Goal: Task Accomplishment & Management: Complete application form

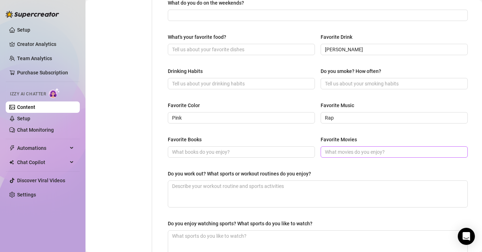
scroll to position [311, 0]
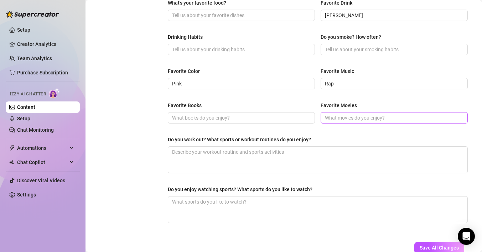
click at [341, 121] on span at bounding box center [394, 117] width 147 height 11
click at [341, 119] on input "Favorite Movies" at bounding box center [393, 118] width 137 height 8
type input "I"
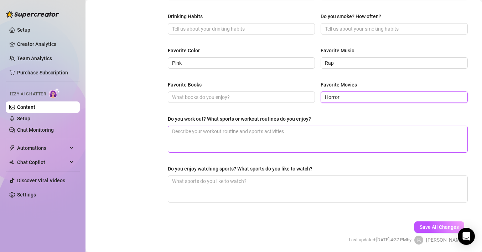
scroll to position [334, 0]
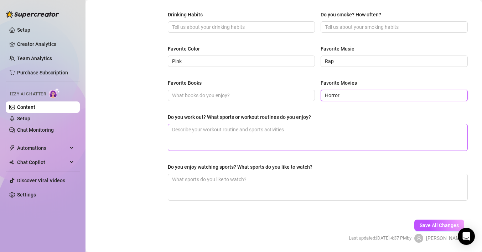
type input "Horror"
click at [214, 139] on textarea "Do you work out? What sports or workout routines do you enjoy?" at bounding box center [317, 137] width 299 height 26
type textarea "Y"
type textarea "Ye"
type textarea "Yes"
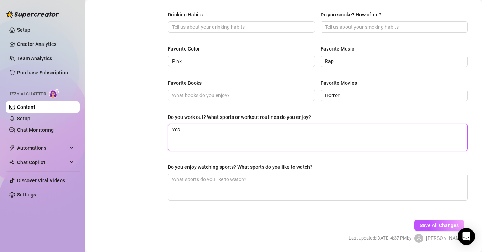
type textarea "Yes"
type textarea "Yes i"
type textarea "Yes i d"
type textarea "Yes i"
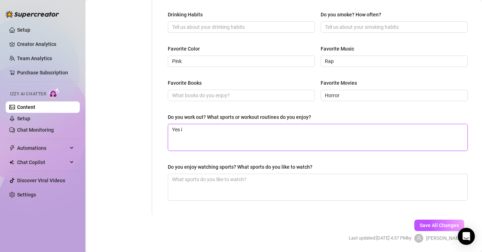
type textarea "Yes i h"
type textarea "Yes i he"
type textarea "Yes i hea"
type textarea "Yes i heav"
type textarea "Yes i heavy"
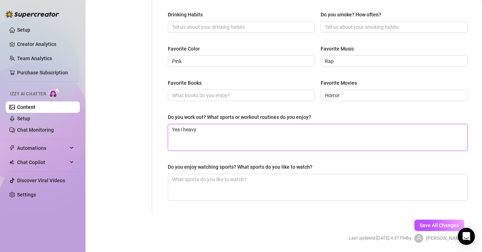
type textarea "Yes i heavy"
type textarea "Yes i heavy l"
type textarea "Yes i heavy li"
type textarea "Yes i heavy lif"
type textarea "Yes i heavy lift"
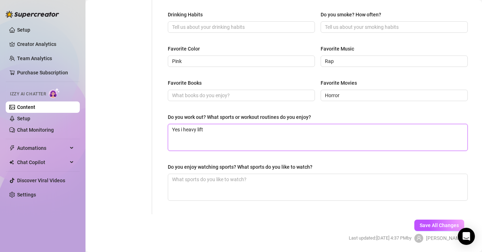
type textarea "Yes i heavy lift"
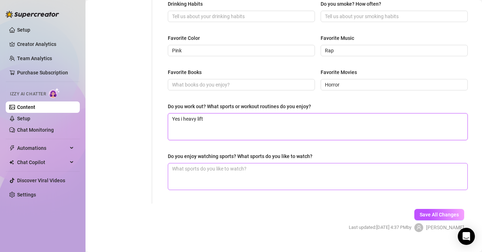
type textarea "Yes i heavy lift"
click at [210, 184] on textarea "Do you enjoy watching sports? What sports do you like to watch?" at bounding box center [317, 177] width 299 height 26
type textarea "H"
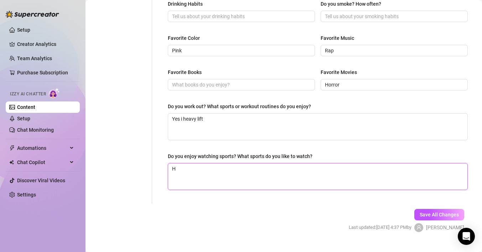
type textarea "Ho"
type textarea "Hoc"
type textarea "[PERSON_NAME]"
type textarea "Hocke"
type textarea "Hockey"
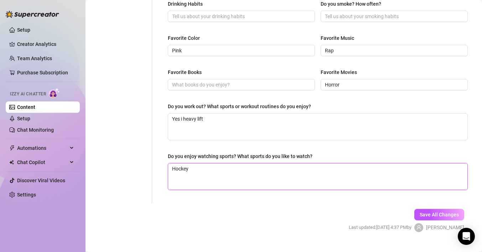
type textarea "Hockey"
type textarea "Hockey A"
type textarea "Hockey"
type textarea "Hockey a"
type textarea "Hockey an"
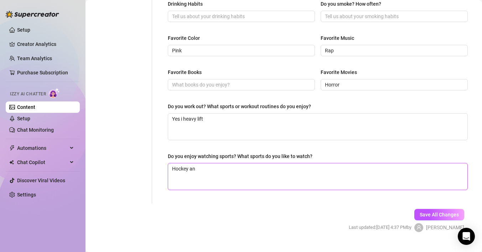
type textarea "Hockey and"
type textarea "Hockey and f"
type textarea "Hockey and fo"
type textarea "Hockey and foo"
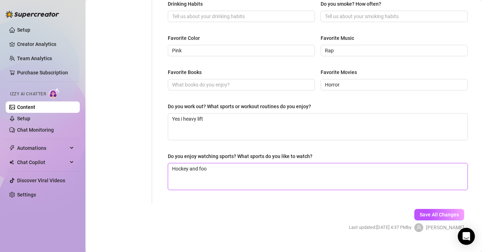
type textarea "Hockey and foot"
type textarea "Hockey and footb"
type textarea "Hockey and footba"
type textarea "Hockey and footbal"
type textarea "Hockey and football"
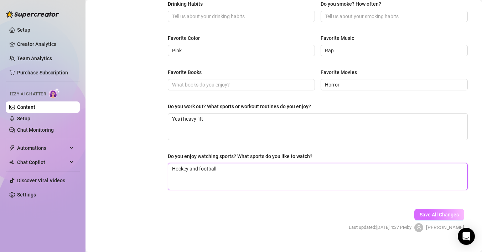
type textarea "Hockey and football"
click at [421, 215] on span "Save All Changes" at bounding box center [439, 215] width 39 height 6
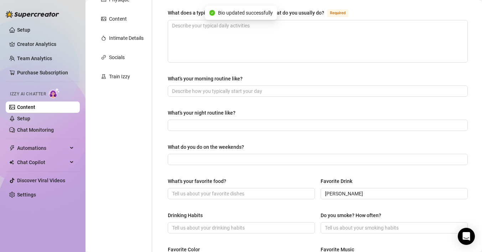
scroll to position [0, 0]
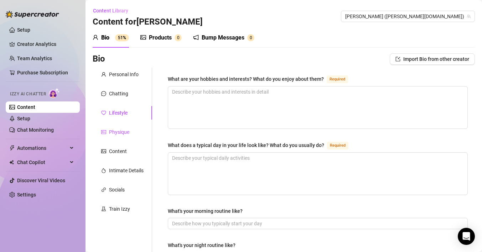
click at [119, 129] on div "Physique" at bounding box center [119, 132] width 20 height 8
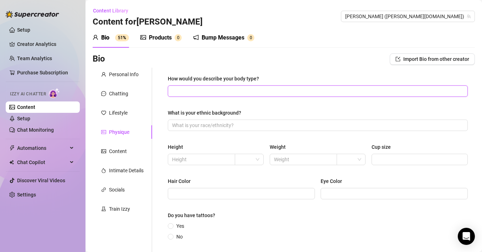
click at [209, 91] on input "How would you describe your body type?" at bounding box center [317, 91] width 290 height 8
type input "Fit"
click at [193, 130] on span at bounding box center [318, 125] width 300 height 11
type input "M"
type input "C"
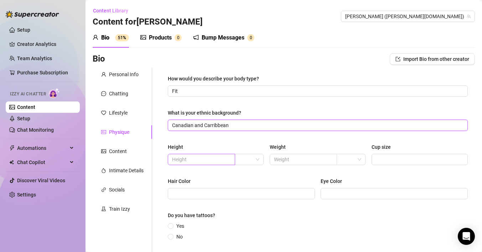
type input "Canadian and Carribbean"
click at [193, 160] on input "text" at bounding box center [200, 160] width 57 height 8
type input "5"7"
click at [287, 155] on span at bounding box center [303, 159] width 67 height 11
click at [288, 158] on input "text" at bounding box center [302, 160] width 57 height 8
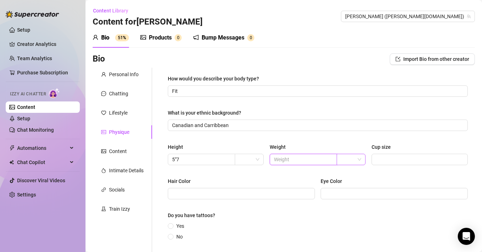
click at [359, 163] on span at bounding box center [351, 159] width 20 height 11
click at [354, 183] on div "lbs" at bounding box center [351, 185] width 17 height 8
click at [308, 166] on div "Height 5"7 Weight lbs Cup size" at bounding box center [318, 157] width 300 height 29
click at [308, 160] on input "text" at bounding box center [302, 160] width 57 height 8
type input "126"
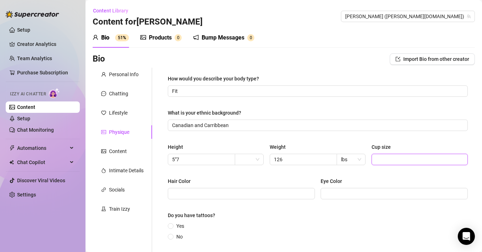
click at [390, 158] on input "Cup size" at bounding box center [419, 160] width 86 height 8
type input "#"
type input "3"
type input "C36"
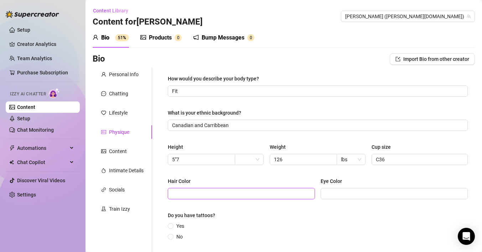
click at [252, 197] on input "Hair Color" at bounding box center [240, 194] width 137 height 8
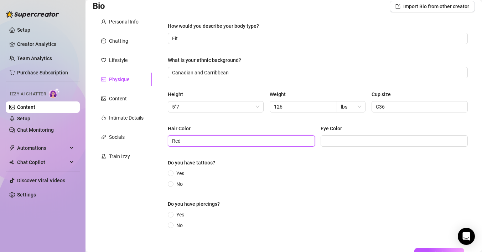
scroll to position [58, 0]
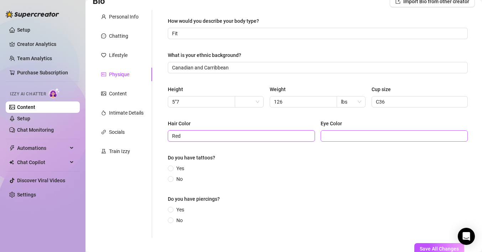
type input "Red"
click at [344, 141] on span at bounding box center [394, 135] width 147 height 11
click at [344, 136] on input "Eye Color" at bounding box center [393, 136] width 137 height 8
type input "G"
type input "Amber"
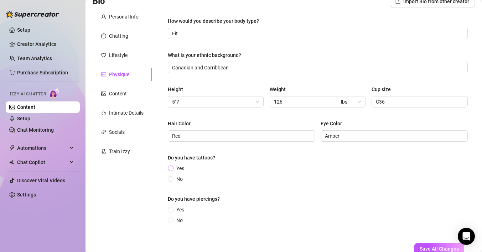
click at [173, 167] on input "Yes" at bounding box center [171, 169] width 3 height 5
radio input "true"
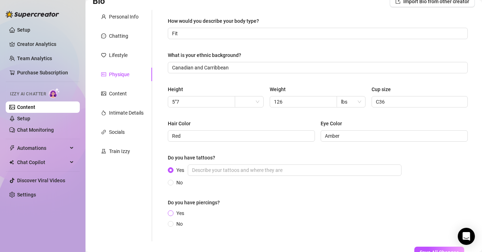
click at [177, 213] on span "Yes" at bounding box center [181, 214] width 14 height 8
click at [173, 213] on input "Yes" at bounding box center [171, 214] width 3 height 5
radio input "true"
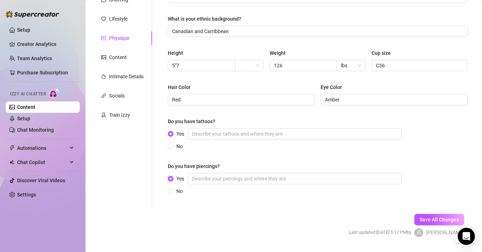
scroll to position [110, 0]
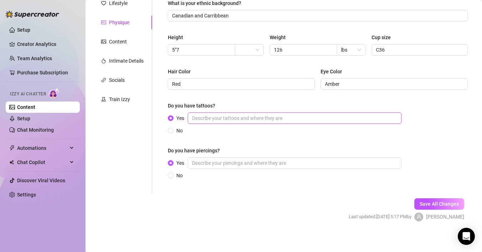
click at [217, 116] on input "Yes" at bounding box center [295, 118] width 214 height 11
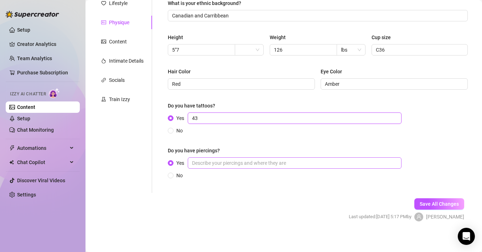
type input "43"
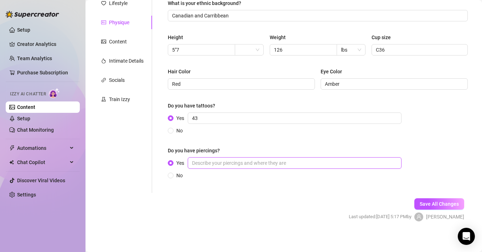
click at [221, 164] on input "Yes" at bounding box center [295, 163] width 214 height 11
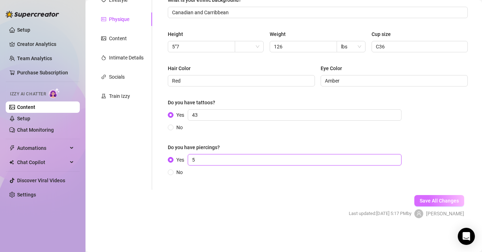
type input "5"
click at [441, 203] on span "Save All Changes" at bounding box center [439, 201] width 39 height 6
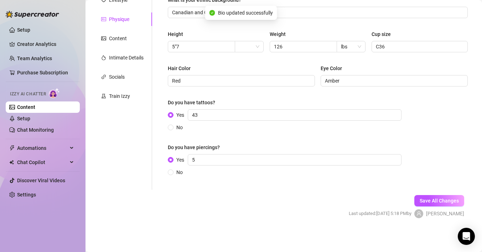
type input "Red"
click at [430, 200] on span "Save All Changes" at bounding box center [439, 201] width 39 height 6
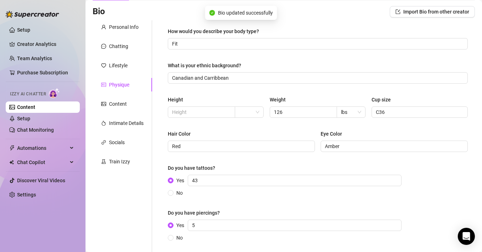
scroll to position [45, 0]
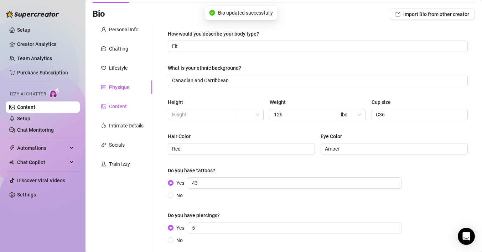
click at [121, 109] on div "Content" at bounding box center [118, 107] width 18 height 8
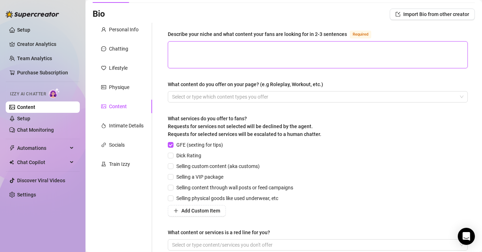
click at [243, 56] on textarea "Describe your niche and what content your fans are looking for in 2-3 sentences…" at bounding box center [317, 55] width 299 height 26
type textarea "B"
type textarea "Bo"
type textarea "Boo"
type textarea "Boob"
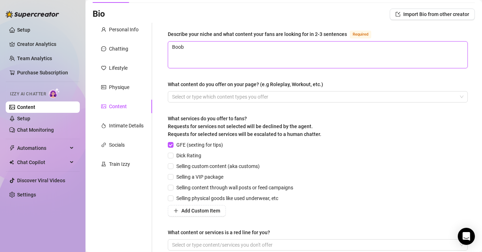
type textarea "Boobs"
type textarea "Boobs m"
type textarea "Boobs"
type textarea "Boobs ,"
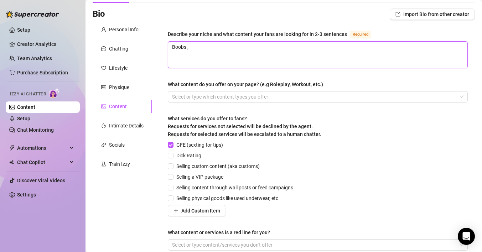
type textarea "Boobs ,"
type textarea "Boobs , c"
type textarea "Boobs , cu"
type textarea "Boobs , cus"
type textarea "Boobs , cust"
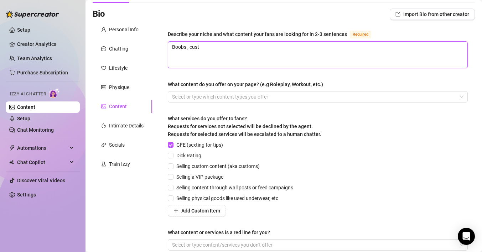
type textarea "Boobs , custi"
type textarea "Boobs , cust"
type textarea "Boobs , custo"
type textarea "Boobs , custom"
type textarea "Boobs , customs"
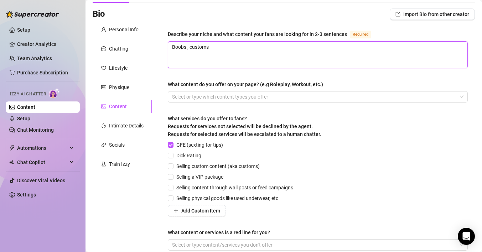
type textarea "Boobs , customs,"
type textarea "Boobs , customs, r"
type textarea "Boobs , customs, ro"
type textarea "Boobs , customs, rol"
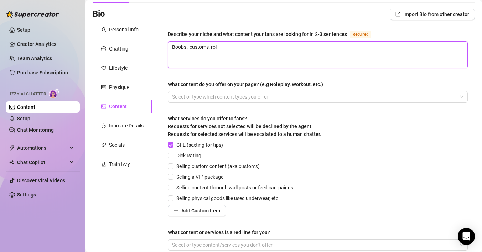
type textarea "Boobs , customs, role"
type textarea "Boobs , customs, rolep"
type textarea "Boobs , customs, rolepl"
type textarea "Boobs , customs, rolepla"
type textarea "Boobs , customs, roleplay"
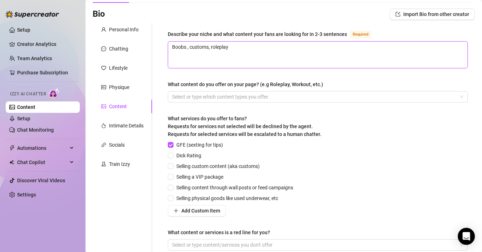
type textarea "Boobs , customs, roleplay,"
type textarea "Boobs , customs, roleplay, b"
type textarea "Boobs , customs, roleplay, bo"
type textarea "Boobs , customs, roleplay, boo"
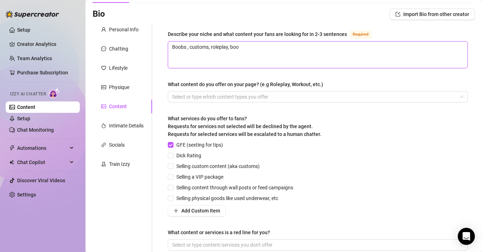
type textarea "Boobs , customs, roleplay, boot"
type textarea "Boobs , customs, roleplay, booty"
type textarea "Boobs , customs, roleplay, booty ,"
type textarea "Boobs , customs, roleplay, booty ,t"
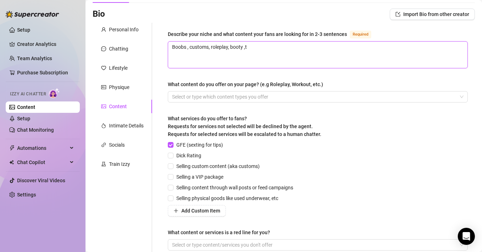
type textarea "Boobs , customs, roleplay, booty ,"
type textarea "Boobs , customs, roleplay, booty , t"
type textarea "Boobs , customs, roleplay, booty , to"
type textarea "Boobs , customs, roleplay, booty , toy"
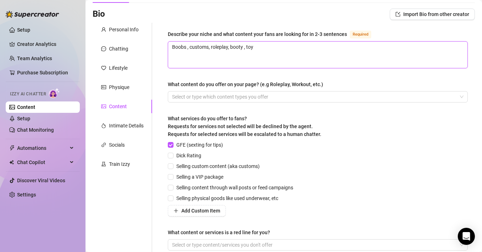
type textarea "Boobs , customs, roleplay, booty , toy"
type textarea "Boobs , customs, roleplay, booty , toy p"
type textarea "Boobs , customs, roleplay, booty , toy pl"
type textarea "Boobs , customs, roleplay, booty , toy pla"
click at [221, 96] on div at bounding box center [314, 97] width 290 height 10
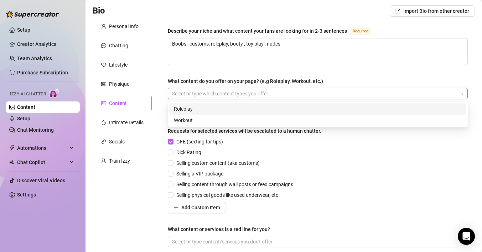
scroll to position [47, 0]
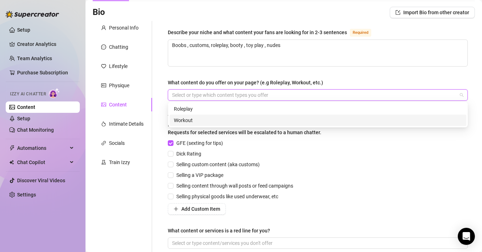
click at [206, 119] on div "Workout" at bounding box center [318, 121] width 288 height 8
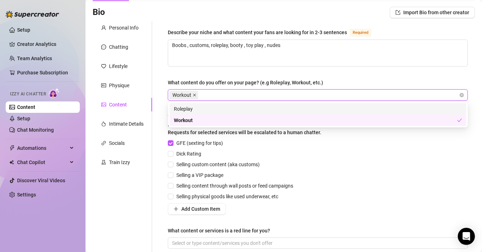
click at [194, 93] on icon "close" at bounding box center [195, 95] width 4 height 4
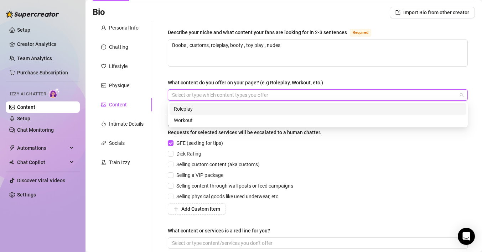
click at [194, 109] on div "Roleplay" at bounding box center [318, 109] width 288 height 8
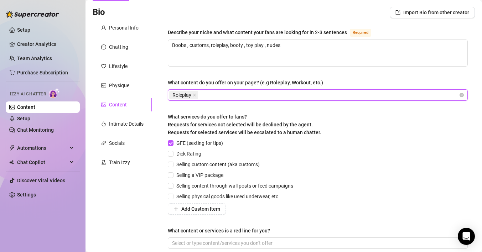
click at [211, 94] on div "Roleplay" at bounding box center [314, 95] width 290 height 10
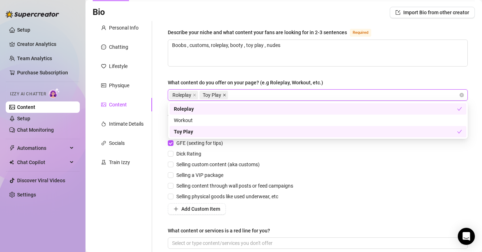
click at [226, 94] on icon "close" at bounding box center [225, 95] width 4 height 4
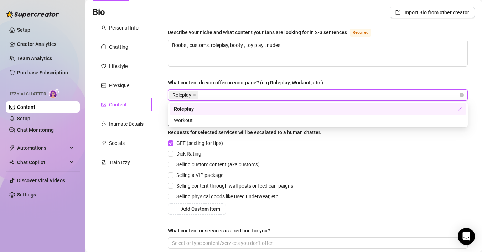
click at [193, 95] on icon "close" at bounding box center [195, 95] width 4 height 4
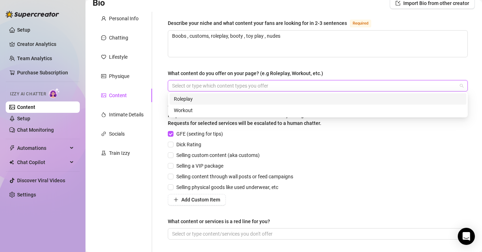
scroll to position [57, 0]
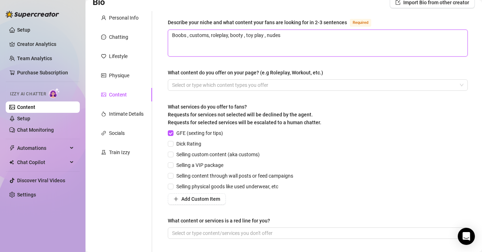
click at [283, 53] on textarea "Boobs , customs, roleplay, booty , toy play , nudes" at bounding box center [317, 43] width 299 height 26
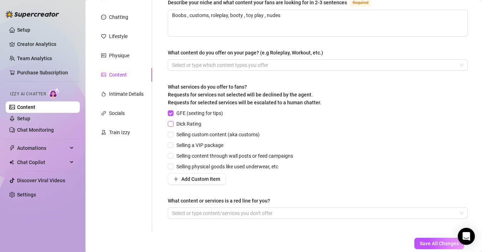
click at [173, 125] on span at bounding box center [171, 124] width 6 height 6
click at [173, 125] on input "Dick Rating" at bounding box center [170, 123] width 5 height 5
click at [174, 135] on span at bounding box center [171, 135] width 6 height 6
click at [173, 135] on input "Selling custom content (aka customs)" at bounding box center [170, 134] width 5 height 5
click at [173, 146] on input "Selling a VIP package" at bounding box center [170, 145] width 5 height 5
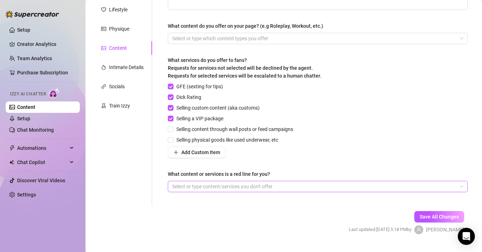
scroll to position [104, 0]
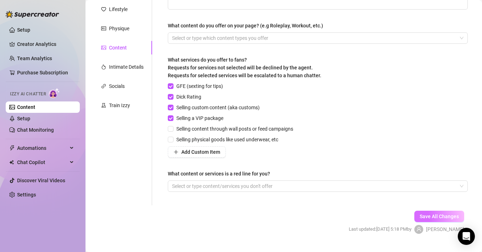
click at [421, 214] on span "Save All Changes" at bounding box center [439, 217] width 39 height 6
click at [135, 66] on div "Intimate Details" at bounding box center [126, 67] width 35 height 8
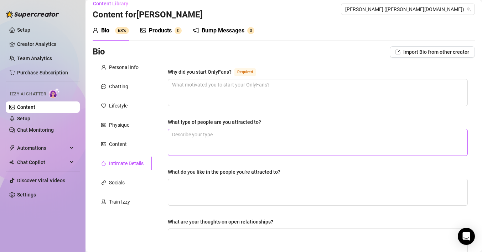
scroll to position [0, 0]
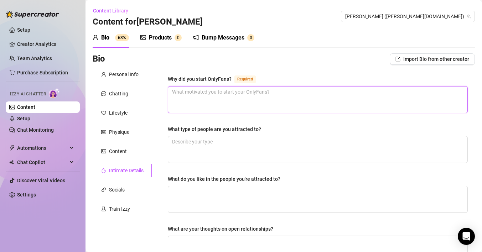
click at [228, 94] on textarea "Why did you start OnlyFans? Required" at bounding box center [317, 100] width 299 height 26
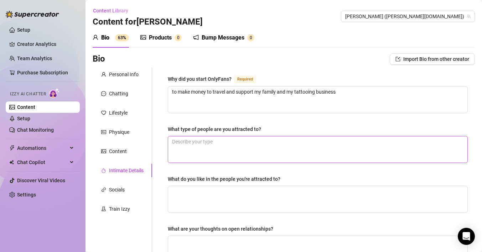
click at [227, 144] on textarea "What type of people are you attracted to?" at bounding box center [317, 150] width 299 height 26
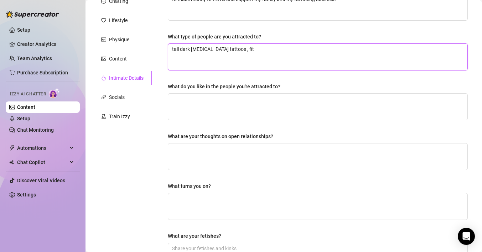
scroll to position [93, 0]
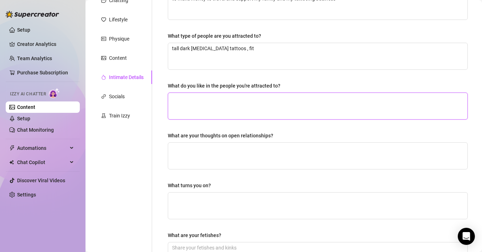
click at [210, 100] on textarea "What do you like in the people you're attracted to?" at bounding box center [317, 106] width 299 height 26
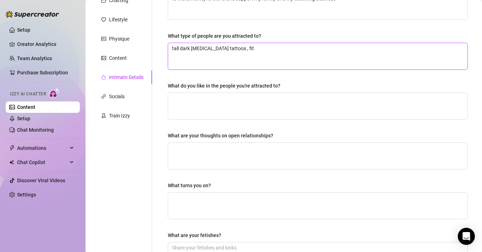
click at [252, 48] on textarea "tall dark [MEDICAL_DATA] tattoos , fit" at bounding box center [317, 56] width 299 height 26
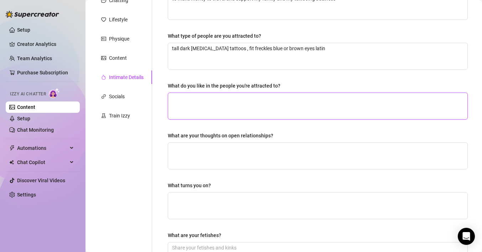
click at [253, 101] on textarea "What do you like in the people you're attracted to?" at bounding box center [317, 106] width 299 height 26
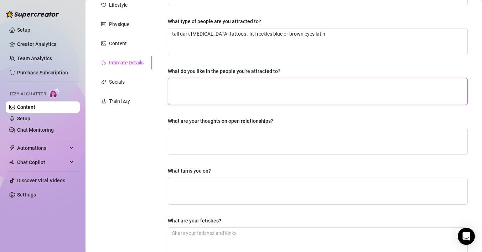
scroll to position [110, 0]
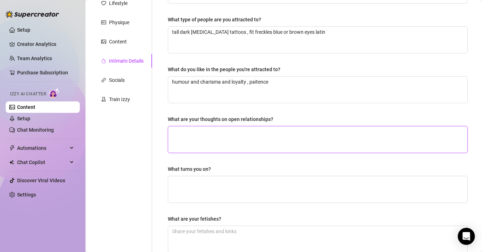
click at [229, 133] on textarea "What are your thoughts on open relationships?" at bounding box center [317, 140] width 299 height 26
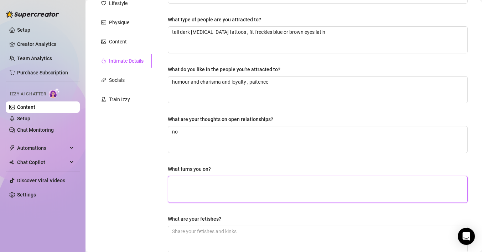
click at [226, 181] on textarea "What turns you on?" at bounding box center [317, 189] width 299 height 26
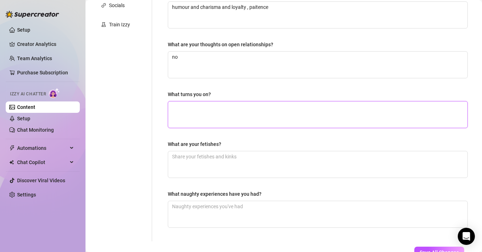
scroll to position [192, 0]
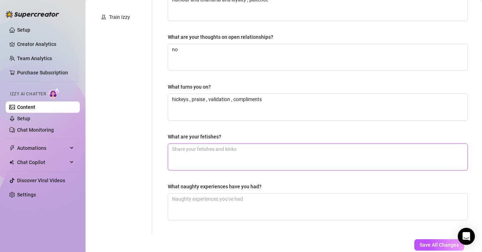
click at [202, 154] on textarea "What are your fetishes?" at bounding box center [317, 157] width 299 height 26
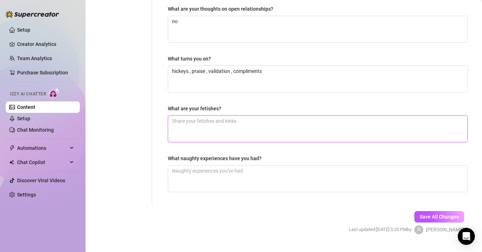
scroll to position [236, 0]
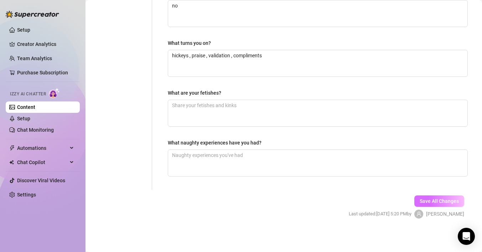
click at [428, 196] on button "Save All Changes" at bounding box center [440, 201] width 50 height 11
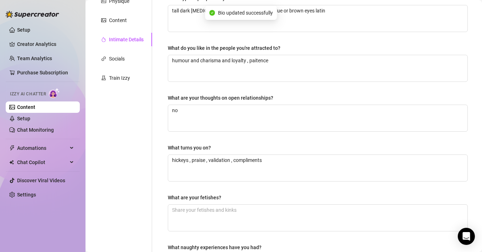
scroll to position [0, 0]
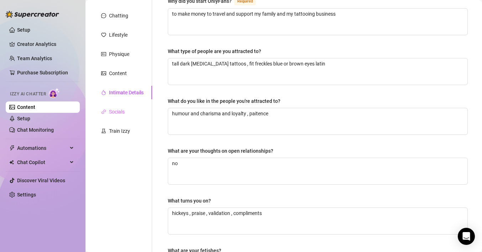
click at [119, 107] on div "Socials" at bounding box center [123, 112] width 60 height 14
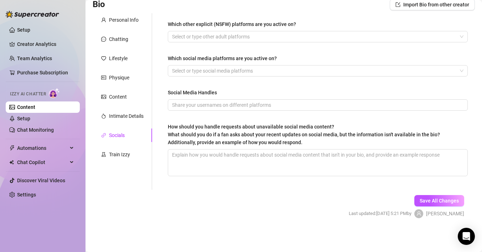
scroll to position [55, 0]
click at [215, 41] on div at bounding box center [314, 37] width 290 height 10
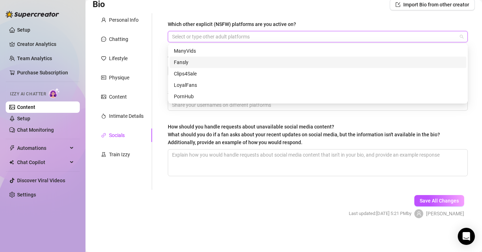
click at [199, 61] on div "Fansly" at bounding box center [318, 62] width 288 height 8
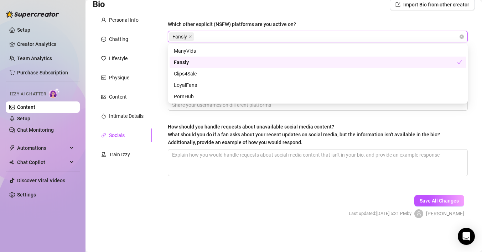
click at [160, 65] on div "Which other explicit (NSFW) platforms are you active on? Fansly Which social me…" at bounding box center [313, 101] width 323 height 177
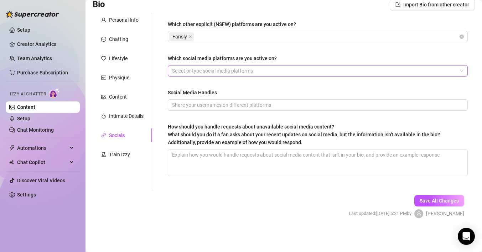
click at [206, 71] on div at bounding box center [314, 71] width 290 height 10
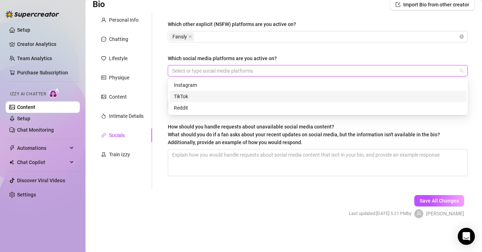
click at [193, 94] on div "TikTok" at bounding box center [318, 97] width 288 height 8
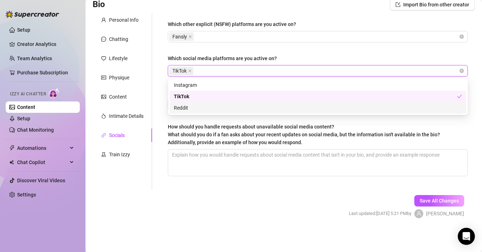
click at [186, 108] on div "Reddit" at bounding box center [318, 108] width 288 height 8
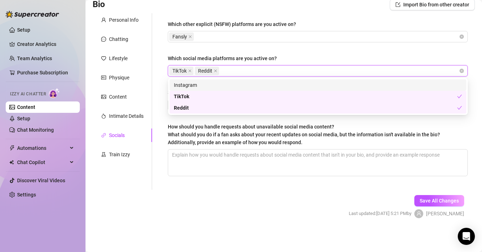
click at [197, 84] on div "Instagram" at bounding box center [318, 85] width 288 height 8
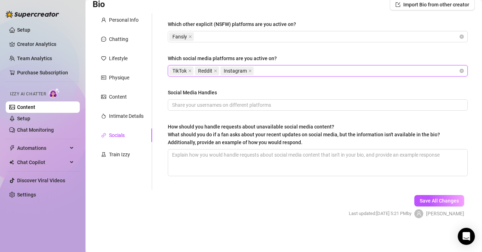
click at [266, 55] on div "Which social media platforms are you active on?" at bounding box center [222, 59] width 109 height 8
click at [257, 67] on input "Which social media platforms are you active on?" at bounding box center [255, 71] width 1 height 9
click at [209, 102] on input "Social Media Handles" at bounding box center [317, 105] width 290 height 8
click at [424, 200] on span "Save All Changes" at bounding box center [439, 201] width 39 height 6
click at [123, 152] on div "Train Izzy" at bounding box center [119, 155] width 21 height 8
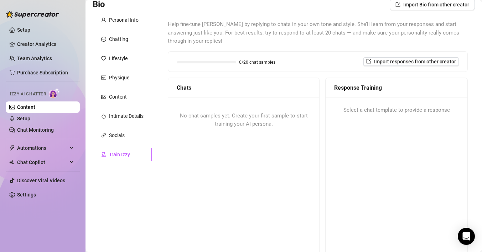
click at [268, 123] on span "No chat samples yet. Create your first sample to start training your AI persona." at bounding box center [244, 120] width 128 height 15
click at [270, 137] on div "No chat samples yet. Create your first sample to start training your AI persona." at bounding box center [243, 120] width 151 height 45
click at [264, 118] on span "No chat samples yet. Create your first sample to start training your AI persona." at bounding box center [244, 120] width 128 height 15
click at [274, 110] on div "No chat samples yet. Create your first sample to start training your AI persona." at bounding box center [243, 120] width 151 height 45
click at [274, 114] on span "No chat samples yet. Create your first sample to start training your AI persona." at bounding box center [244, 120] width 128 height 15
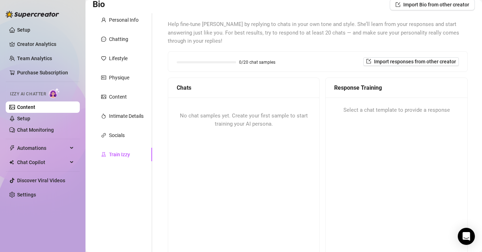
click at [345, 108] on span "Select a chat template to provide a response" at bounding box center [397, 110] width 107 height 9
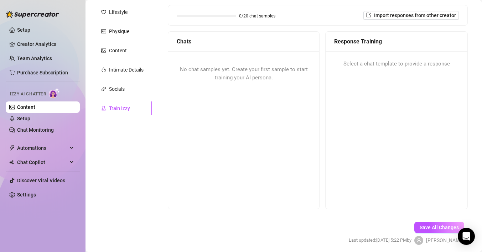
scroll to position [127, 0]
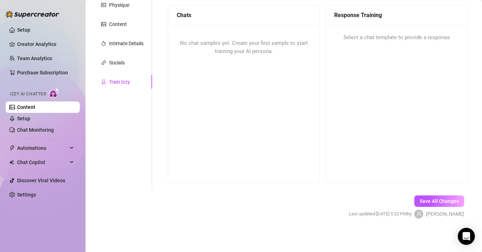
click at [216, 34] on div "No chat samples yet. Create your first sample to start training your AI persona." at bounding box center [243, 47] width 151 height 45
click at [216, 40] on span "No chat samples yet. Create your first sample to start training your AI persona." at bounding box center [244, 47] width 128 height 15
click at [433, 201] on span "Save All Changes" at bounding box center [439, 202] width 39 height 6
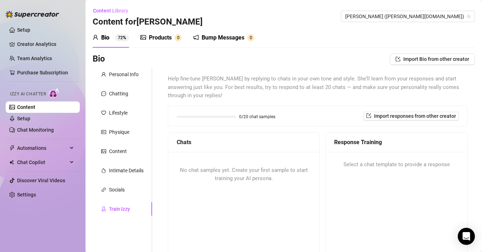
click at [172, 39] on div "Products 0" at bounding box center [160, 38] width 41 height 9
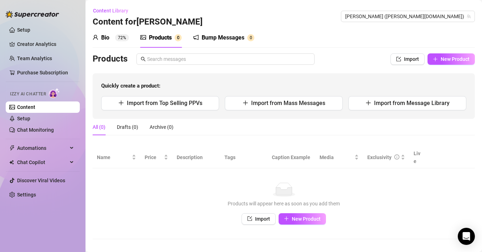
scroll to position [0, 0]
click at [32, 149] on span "Automations" at bounding box center [42, 148] width 51 height 11
